Goal: Task Accomplishment & Management: Manage account settings

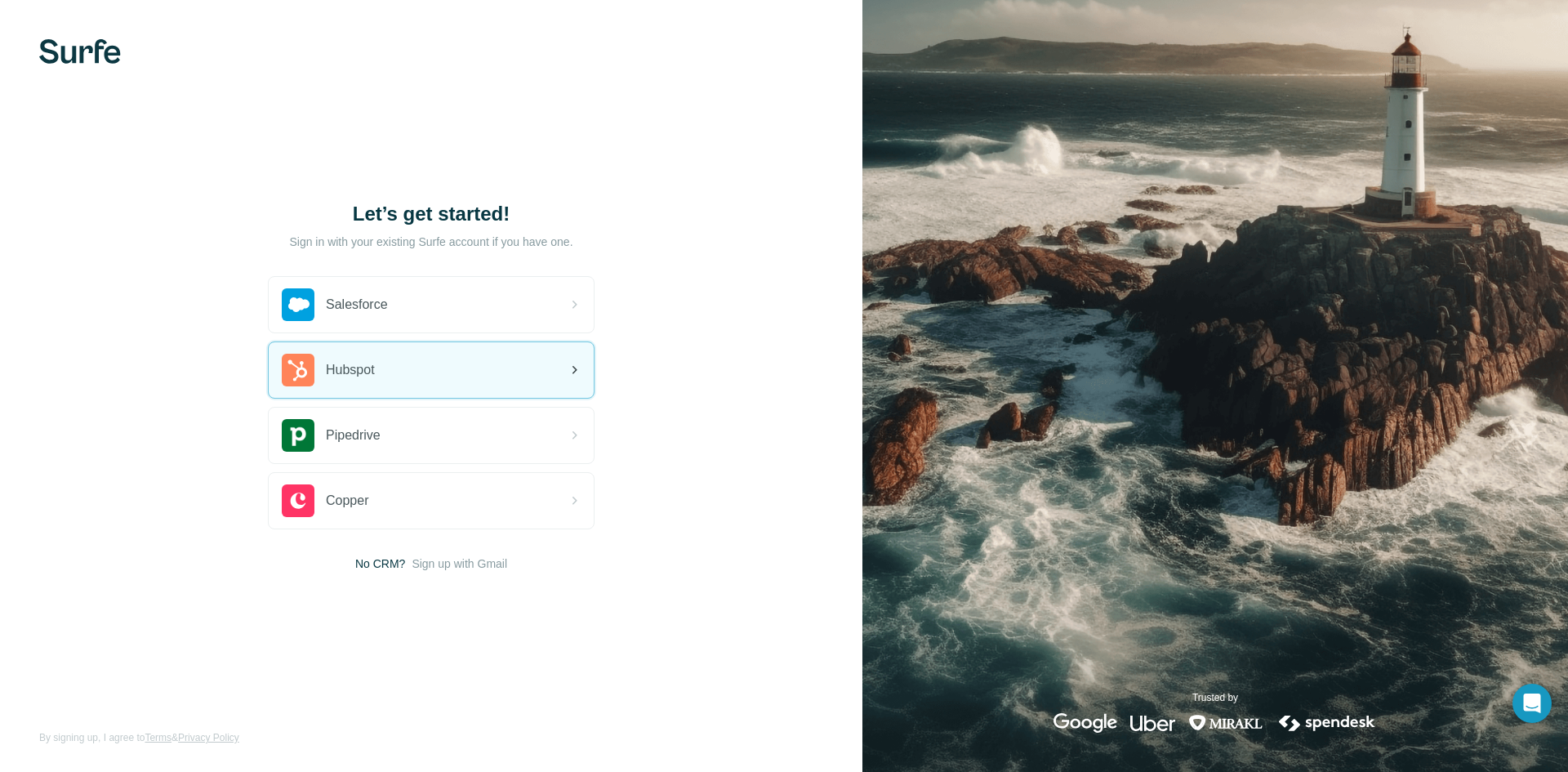
click at [403, 374] on div "Hubspot" at bounding box center [431, 369] width 325 height 56
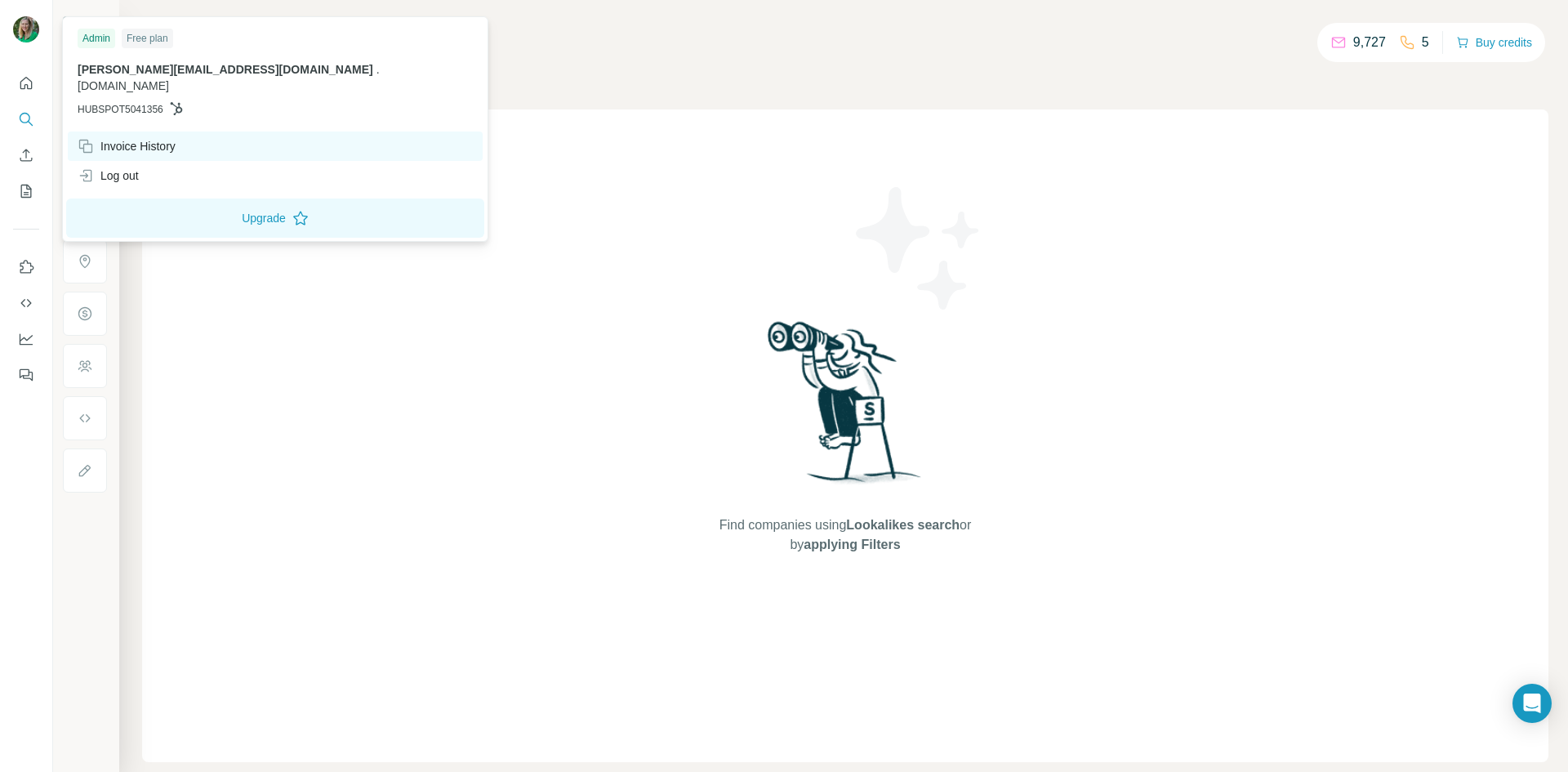
click at [129, 138] on div "Invoice History" at bounding box center [127, 146] width 98 height 17
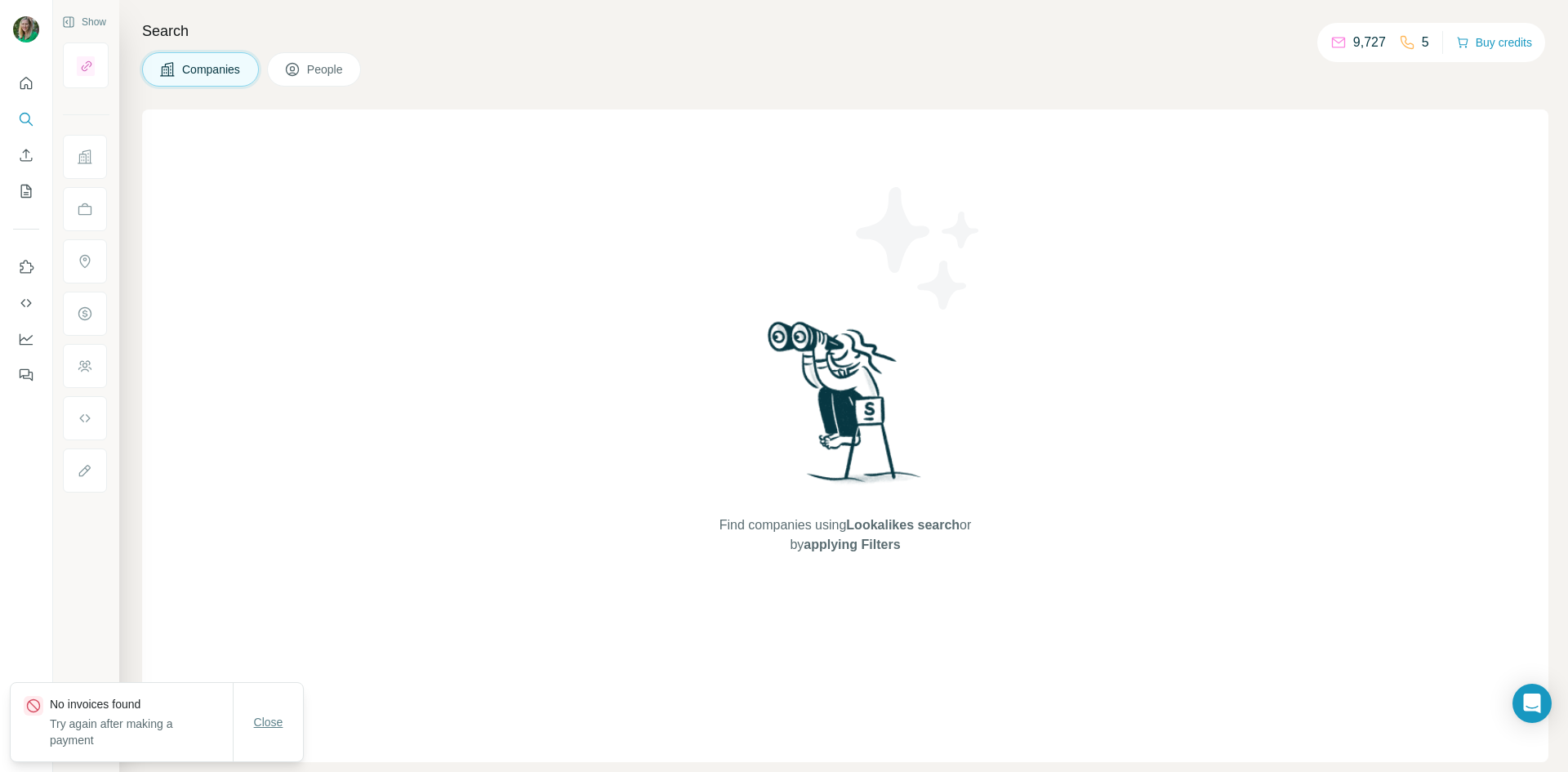
click at [278, 724] on span "Close" at bounding box center [269, 722] width 29 height 17
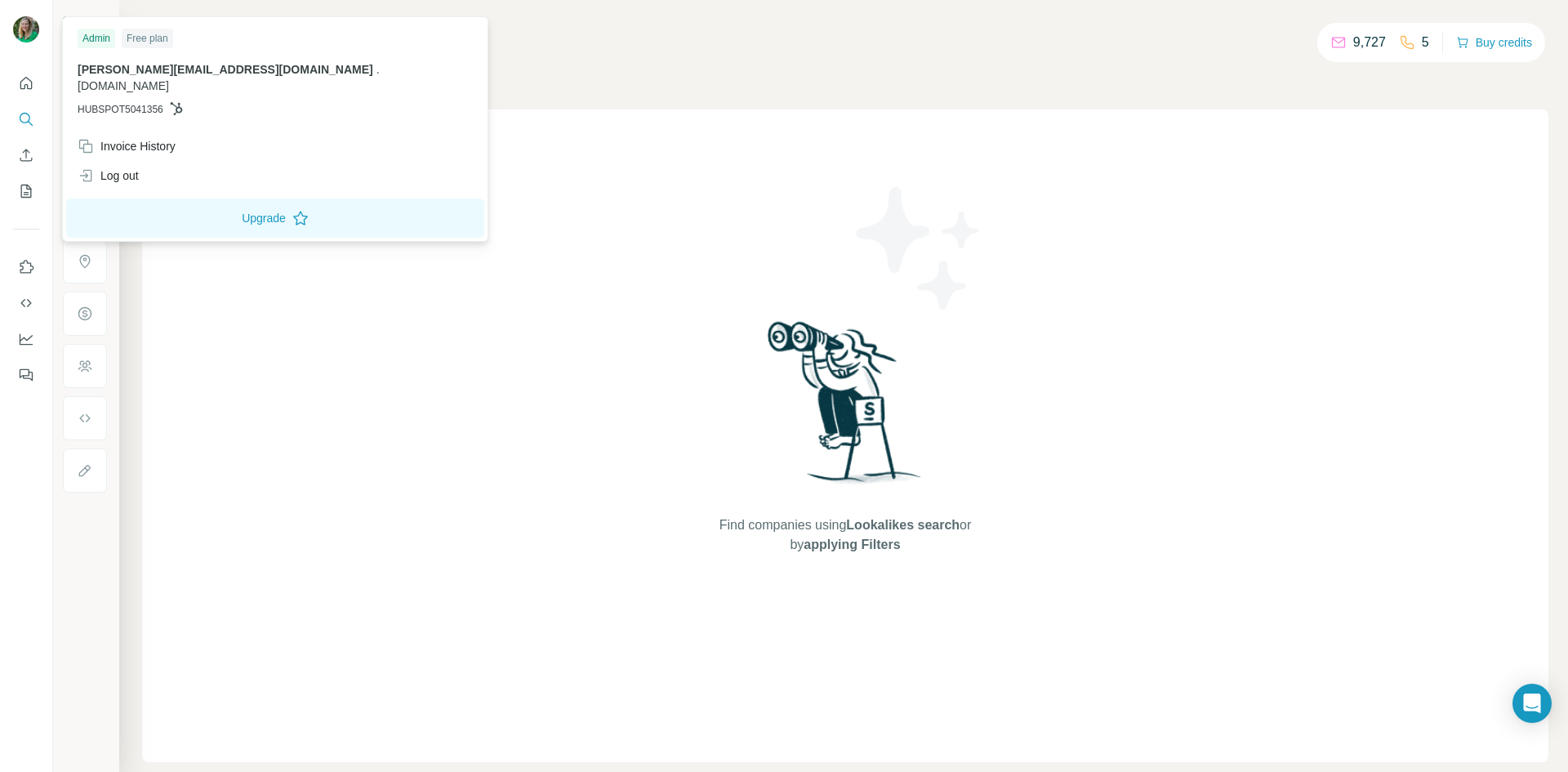
click at [97, 37] on div "Admin" at bounding box center [96, 38] width 37 height 20
click at [160, 38] on div "Free plan" at bounding box center [147, 38] width 51 height 20
click at [121, 167] on div "Log out" at bounding box center [108, 175] width 61 height 17
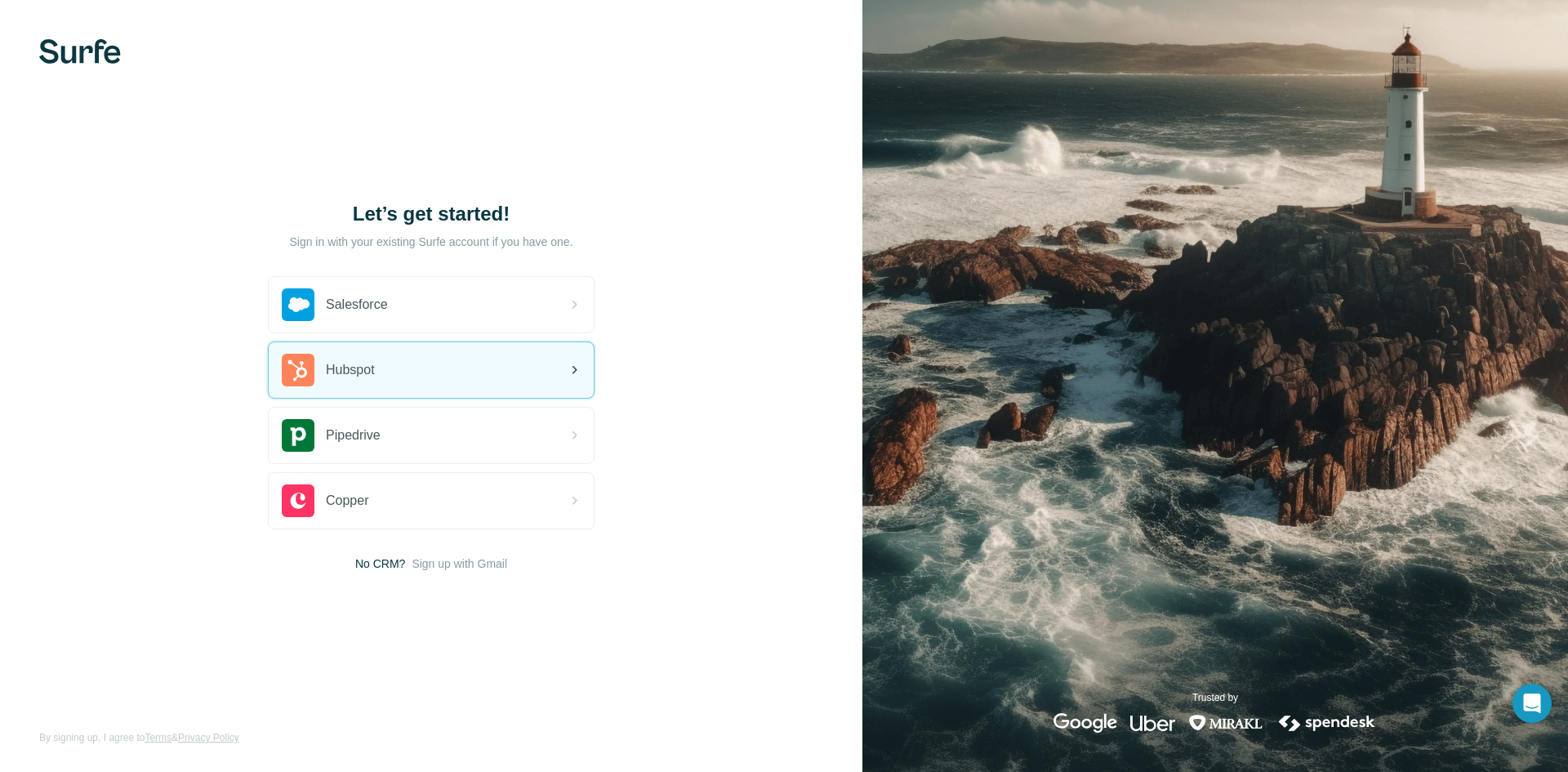
click at [365, 344] on div "Hubspot" at bounding box center [431, 369] width 325 height 56
